Goal: Check status: Check status

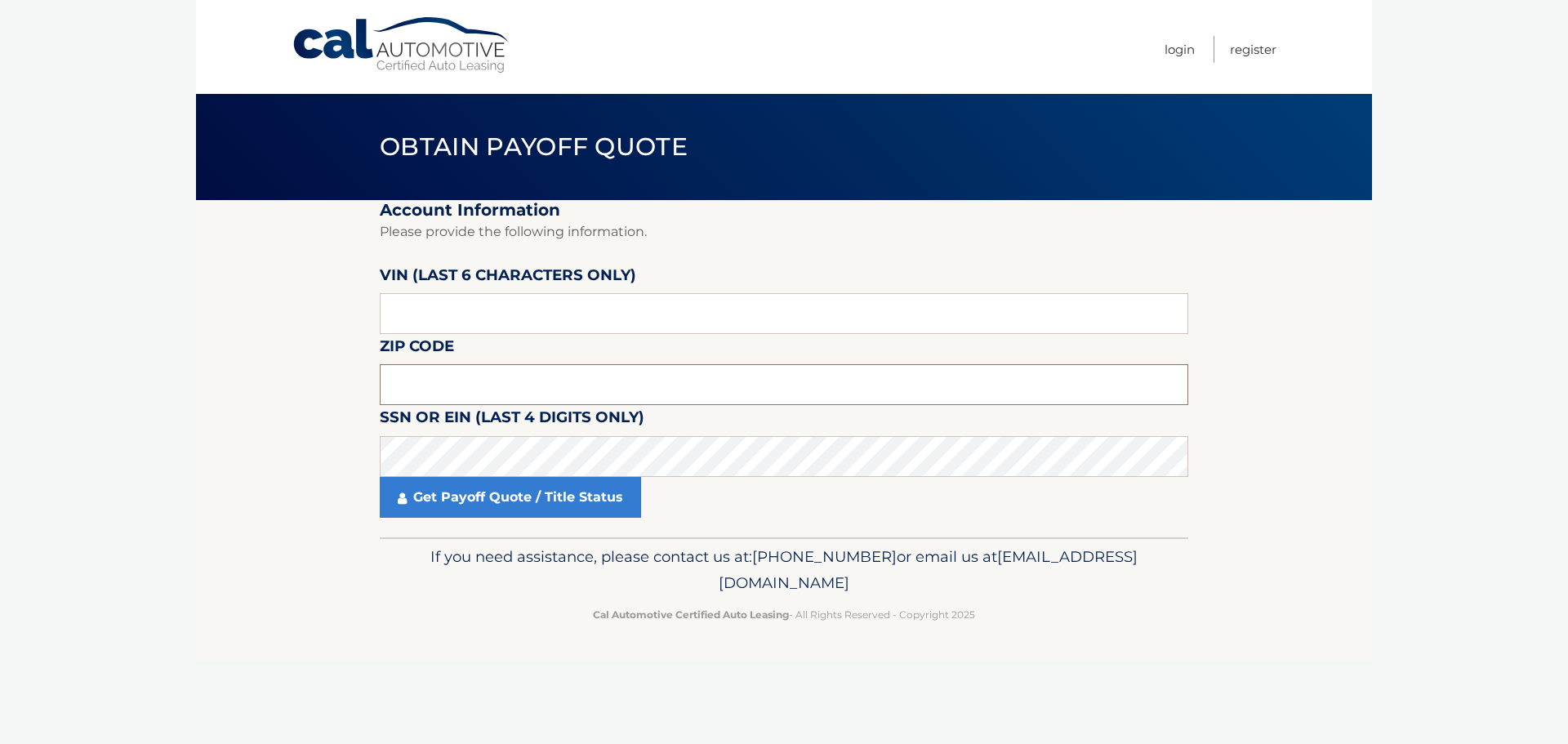
click at [435, 377] on input "text" at bounding box center [784, 384] width 809 height 41
type input "11050"
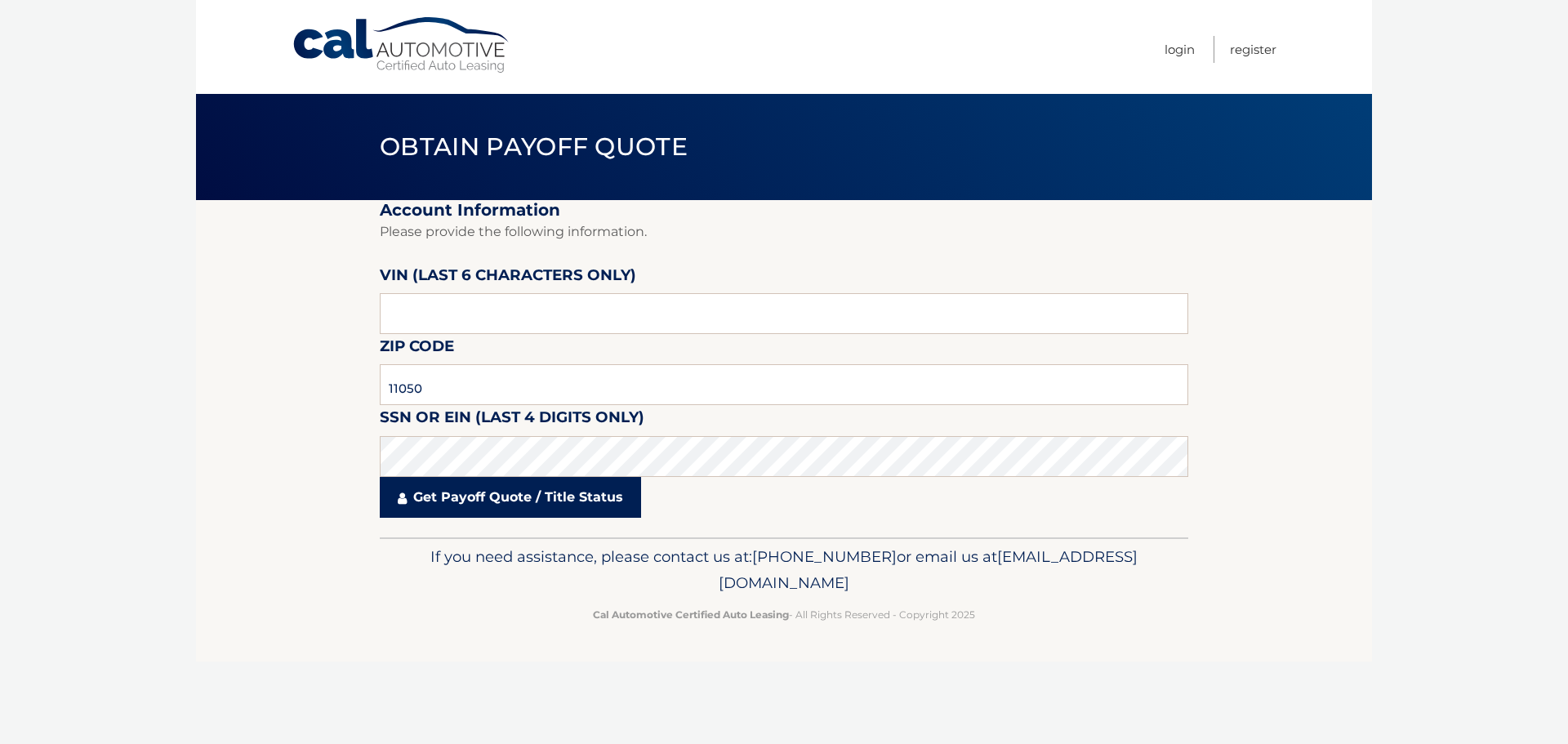
click at [520, 507] on link "Get Payoff Quote / Title Status" at bounding box center [510, 497] width 261 height 41
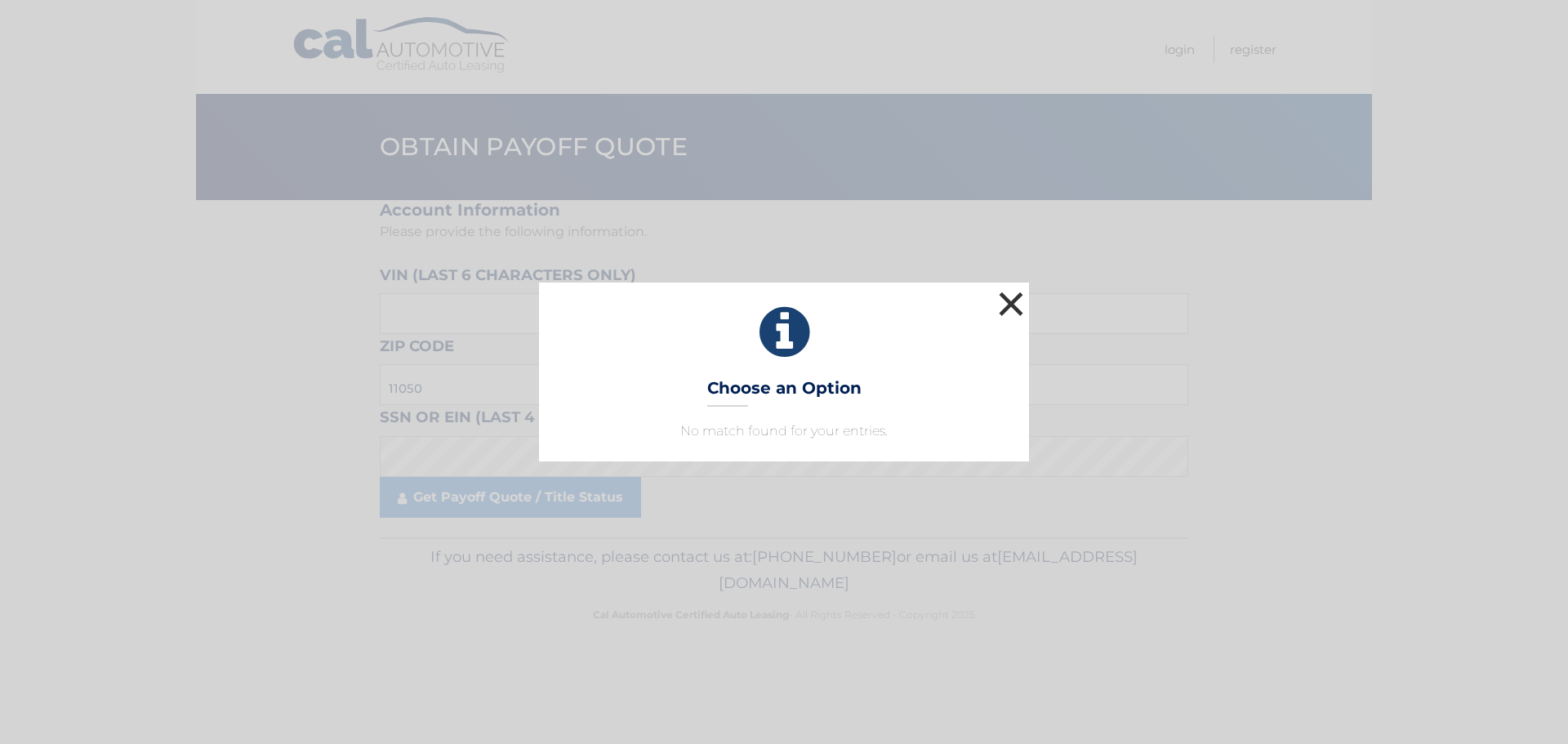
click at [1014, 297] on button "×" at bounding box center [1011, 303] width 32 height 33
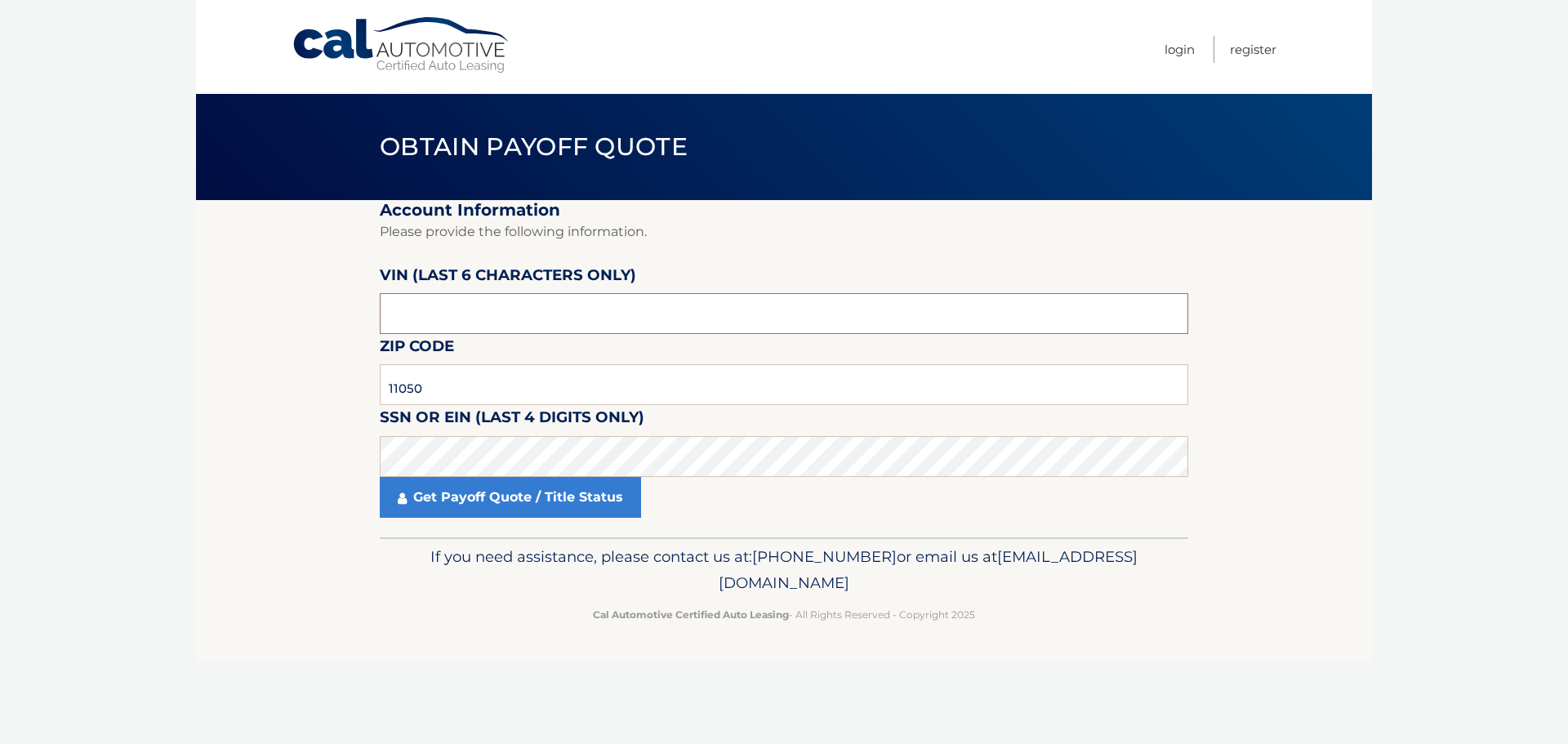
click at [437, 323] on input "text" at bounding box center [784, 313] width 809 height 41
click at [436, 321] on input "text" at bounding box center [784, 313] width 809 height 41
type input "KMHLM4"
click at [406, 320] on input "text" at bounding box center [784, 313] width 809 height 41
type input "451702"
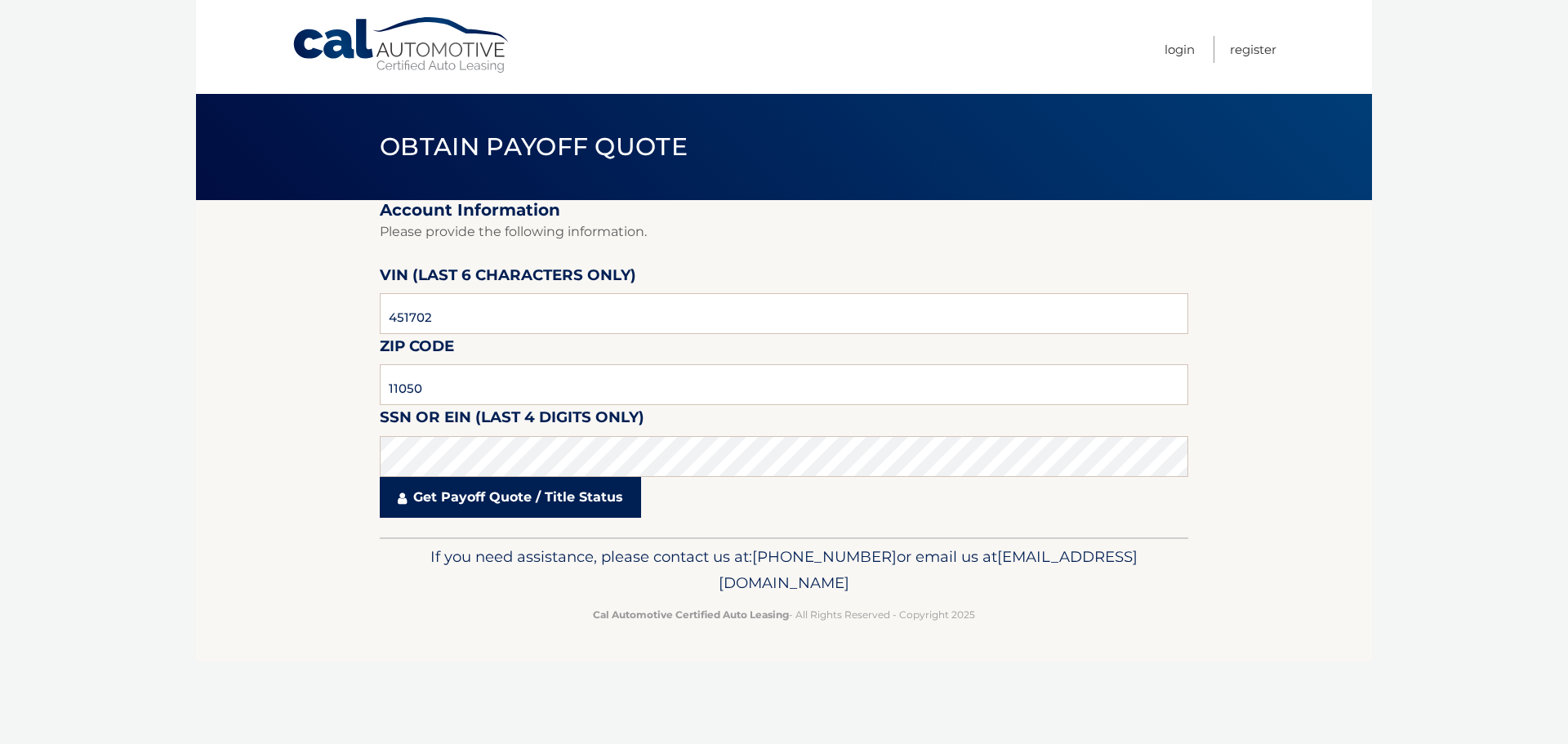
click at [525, 510] on link "Get Payoff Quote / Title Status" at bounding box center [510, 497] width 261 height 41
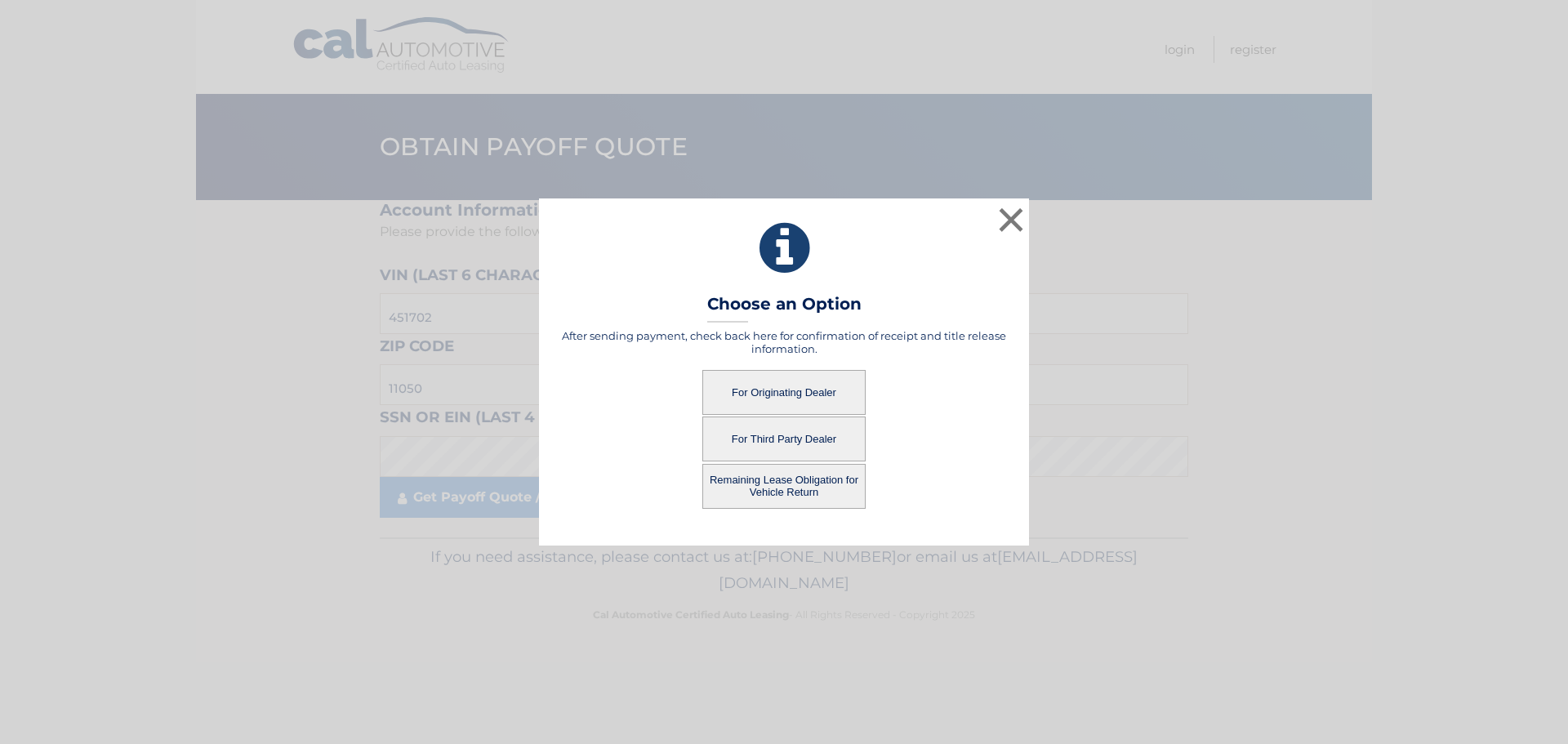
click at [775, 394] on button "For Originating Dealer" at bounding box center [784, 393] width 163 height 45
click at [792, 387] on button "For Originating Dealer" at bounding box center [784, 393] width 163 height 45
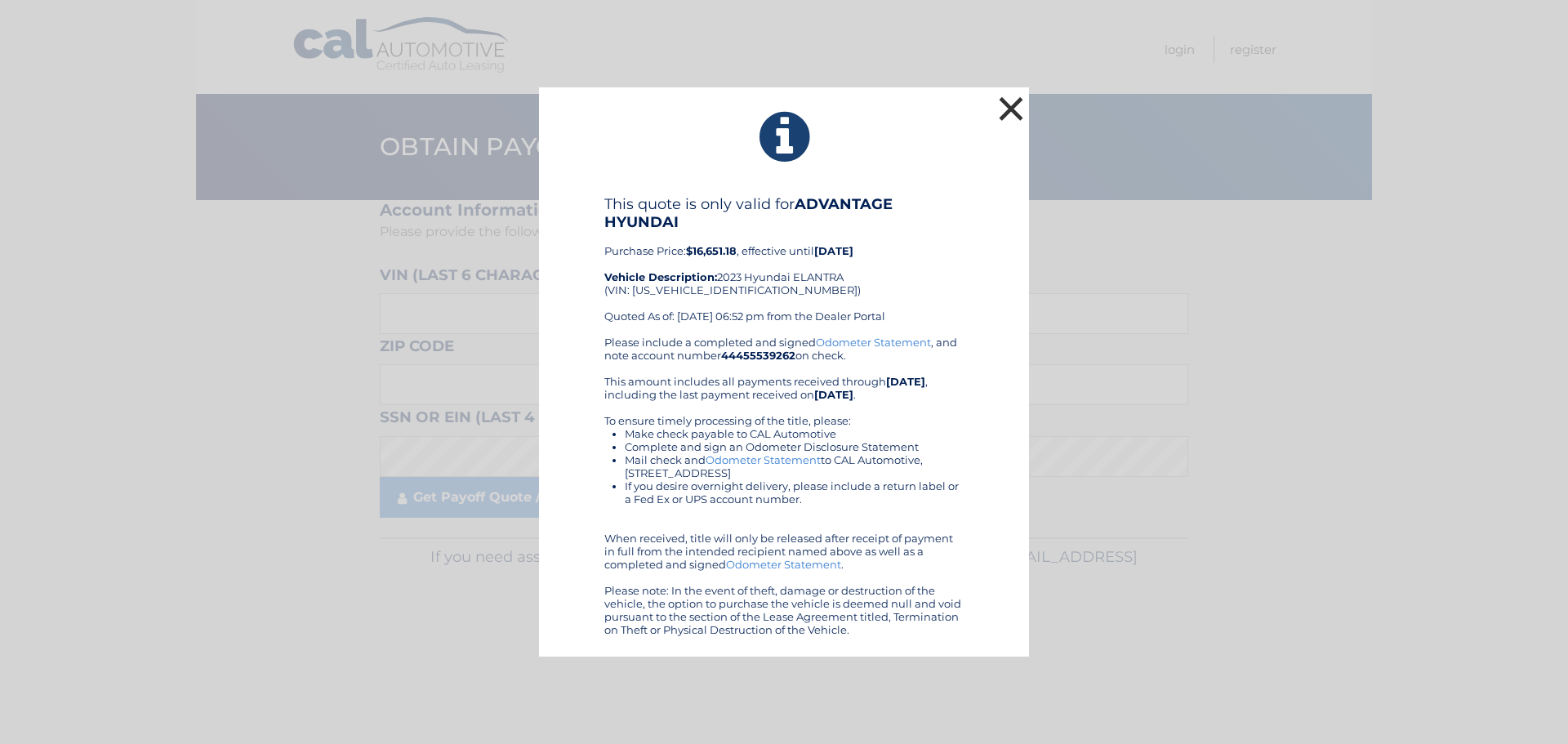
click at [1013, 101] on button "×" at bounding box center [1011, 108] width 32 height 33
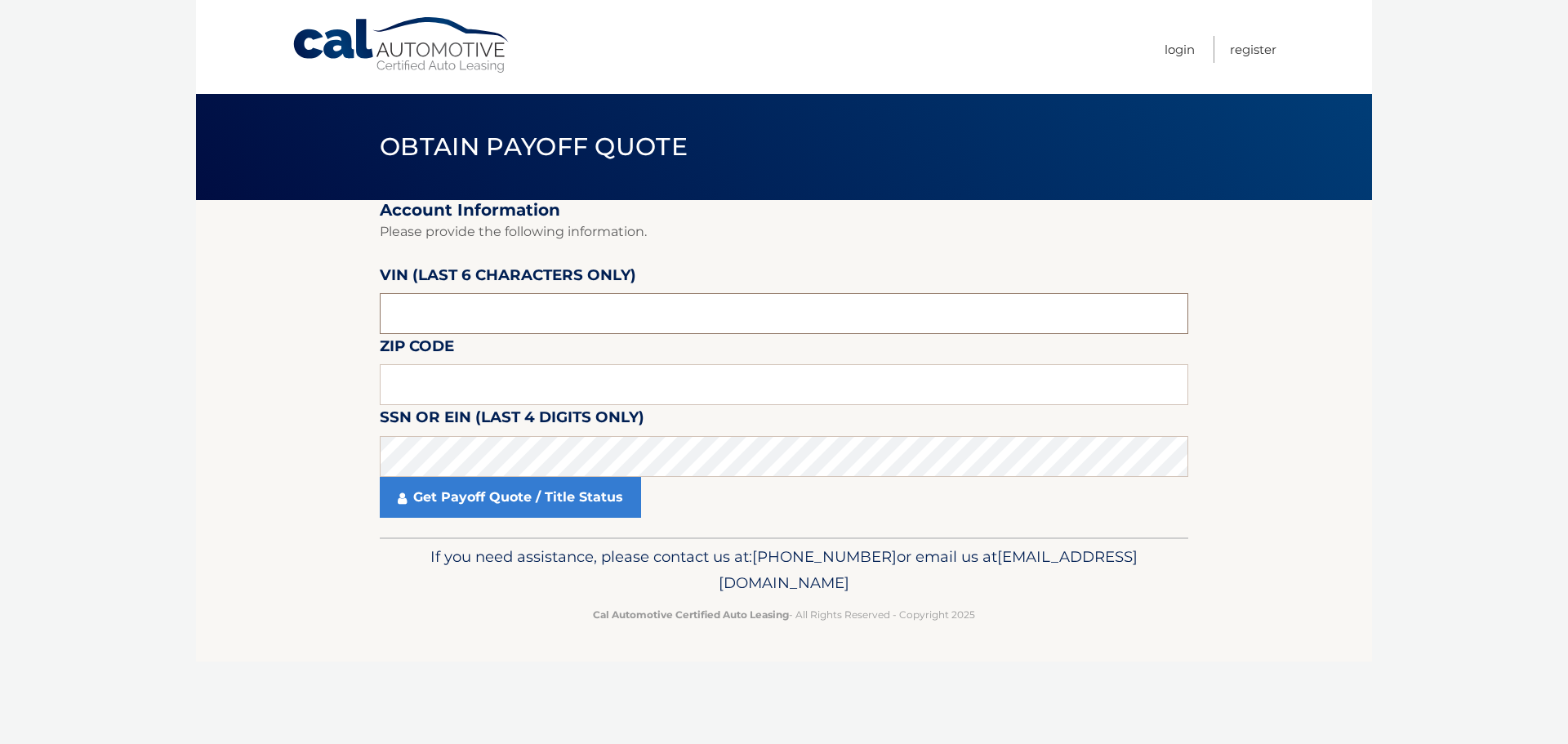
click at [437, 319] on input "text" at bounding box center [784, 313] width 809 height 41
type input "451702"
click at [497, 364] on input "text" at bounding box center [784, 384] width 809 height 41
type input "11050"
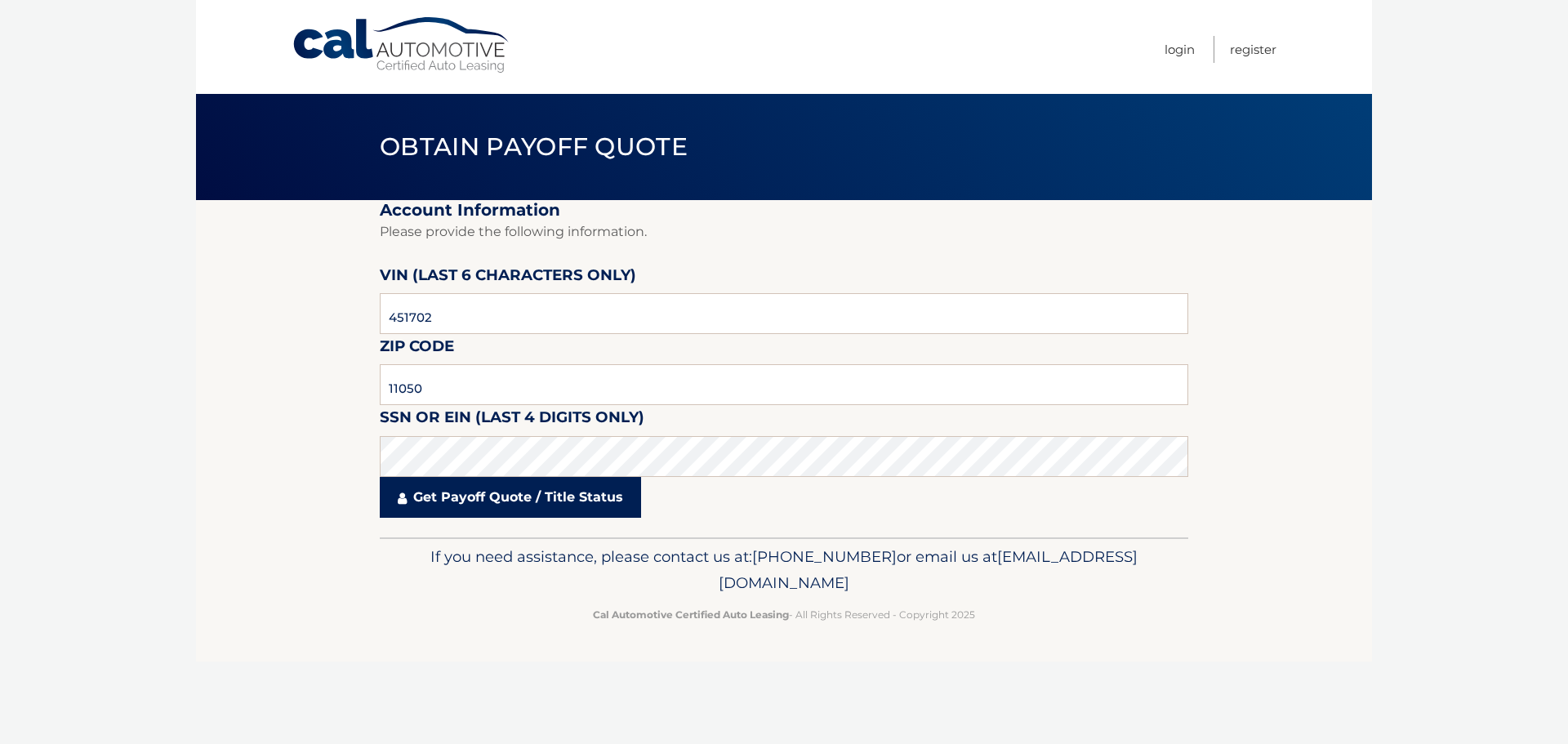
click at [493, 495] on link "Get Payoff Quote / Title Status" at bounding box center [510, 497] width 261 height 41
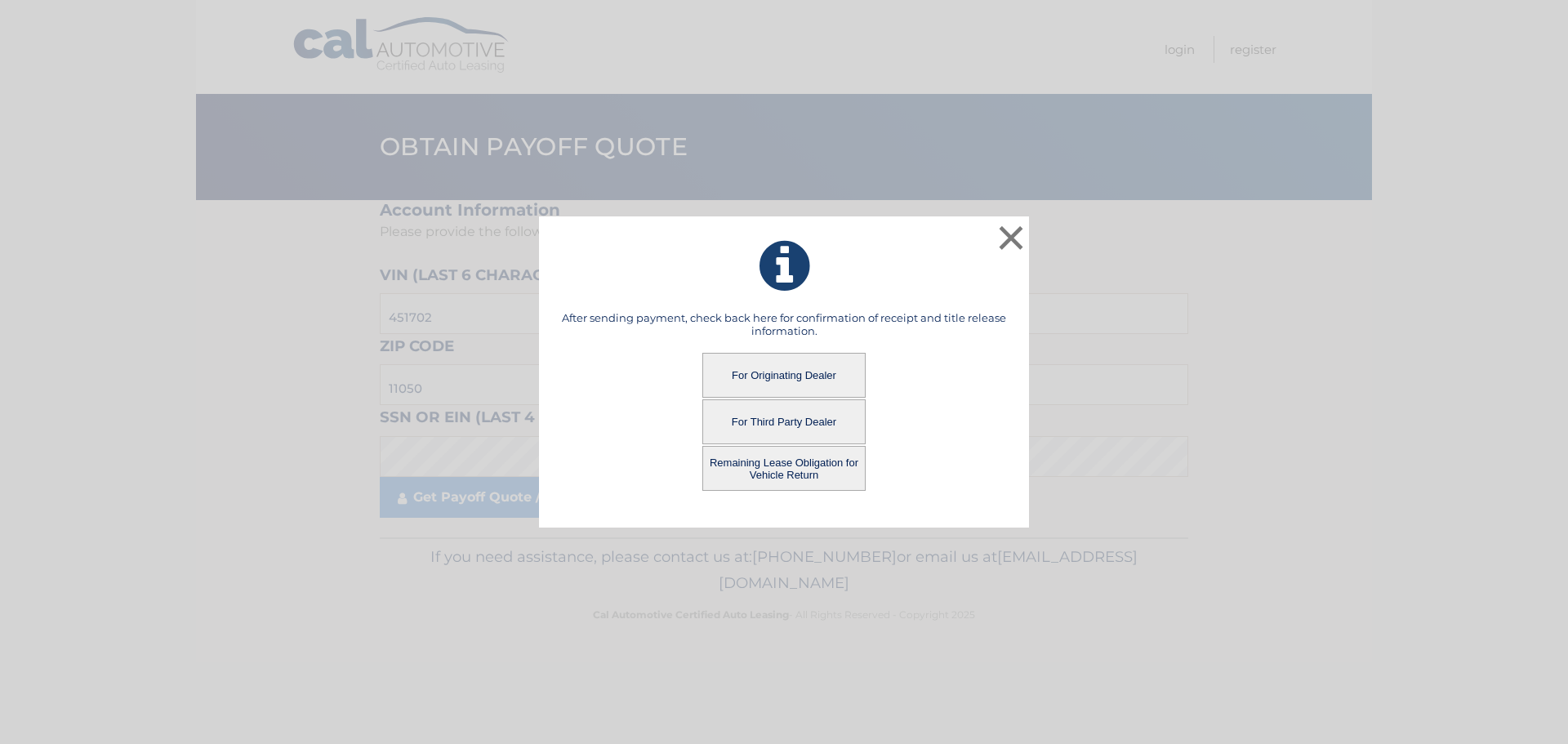
click at [776, 470] on button "Remaining Lease Obligation for Vehicle Return" at bounding box center [784, 469] width 163 height 45
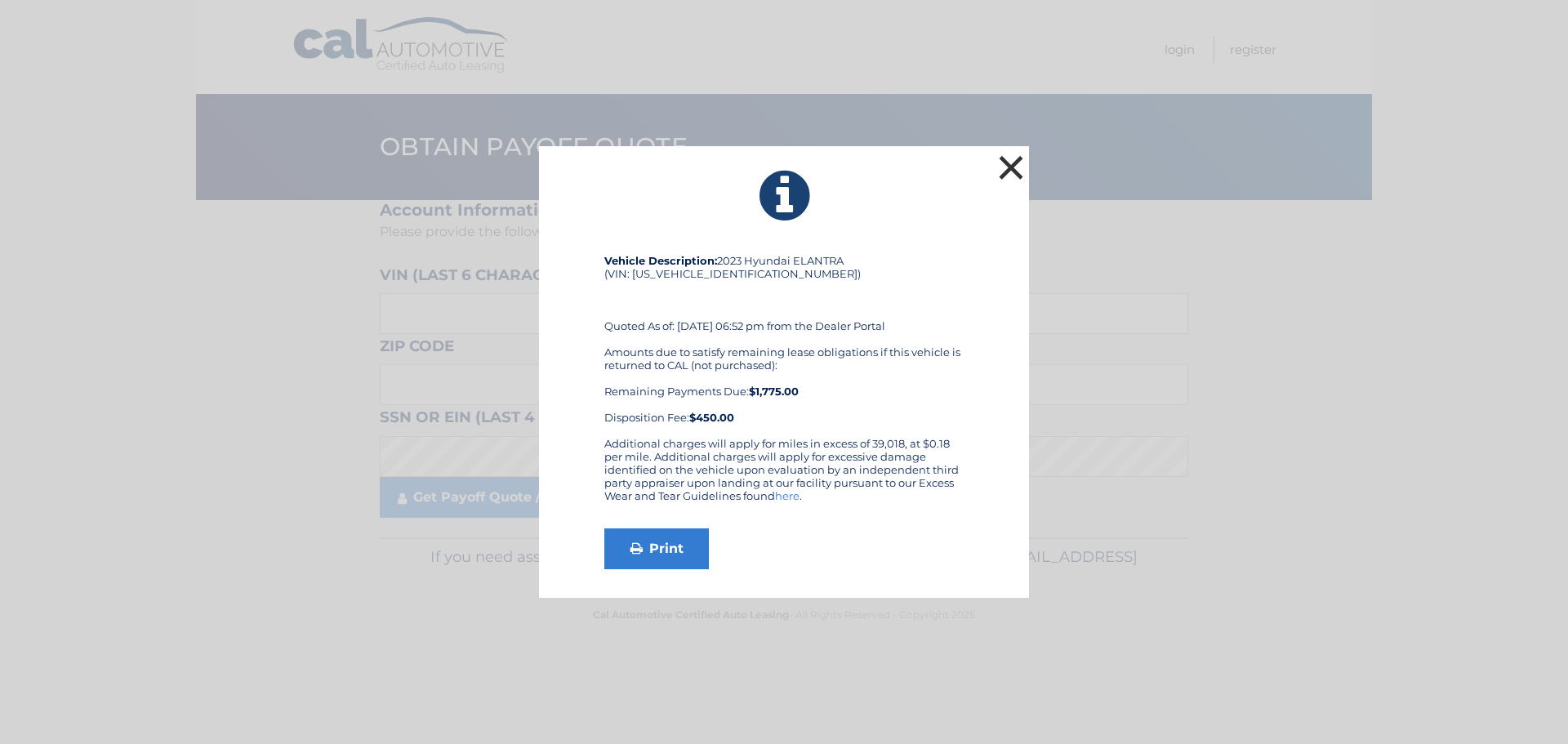
click at [1008, 169] on button "×" at bounding box center [1011, 167] width 32 height 33
